Goal: Task Accomplishment & Management: Manage account settings

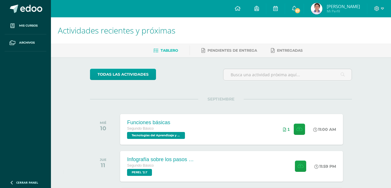
click at [373, 8] on div at bounding box center [379, 8] width 24 height 17
click at [372, 6] on div at bounding box center [379, 8] width 24 height 17
click at [374, 5] on div at bounding box center [379, 8] width 24 height 17
click at [381, 4] on div at bounding box center [379, 8] width 24 height 17
click at [376, 8] on icon at bounding box center [376, 8] width 5 height 5
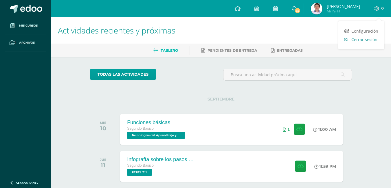
click at [349, 38] on link "Cerrar sesión" at bounding box center [361, 39] width 46 height 8
